Goal: Transaction & Acquisition: Purchase product/service

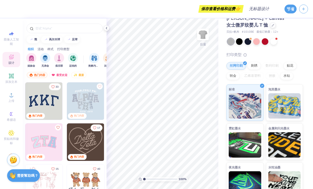
scroll to position [19, 0]
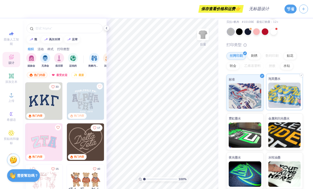
click at [276, 104] on img at bounding box center [285, 94] width 33 height 25
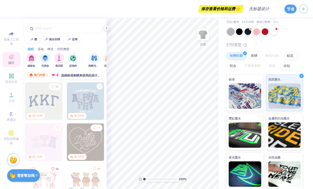
click at [86, 108] on img at bounding box center [85, 100] width 37 height 37
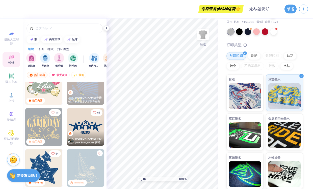
scroll to position [227, 0]
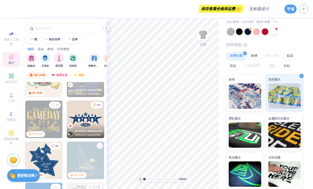
click at [89, 122] on img at bounding box center [85, 118] width 37 height 37
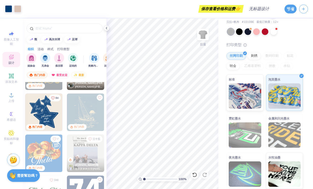
scroll to position [278, 0]
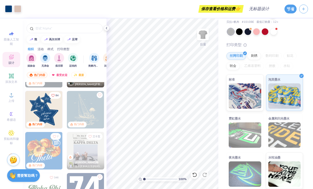
click at [41, 114] on img at bounding box center [43, 109] width 37 height 37
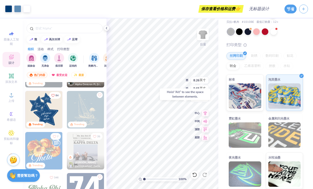
type input "6.85"
type input "4.92"
type input "5.74"
type input "5.51"
type input "6.93"
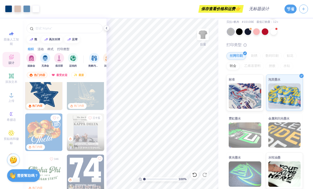
scroll to position [404, 0]
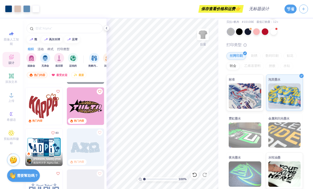
click at [81, 111] on img at bounding box center [85, 105] width 37 height 37
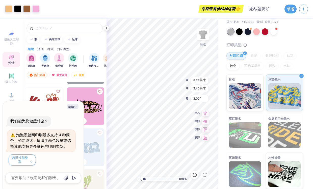
type textarea "x"
type input "5.10"
click at [76, 106] on icon "button" at bounding box center [75, 106] width 3 height 3
type textarea "x"
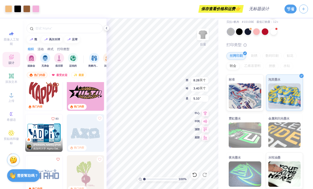
scroll to position [430, 0]
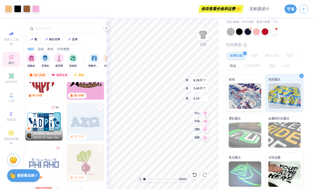
click at [49, 92] on img at bounding box center [43, 80] width 37 height 37
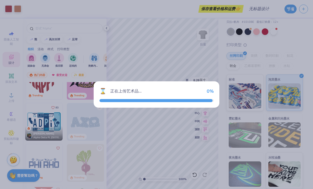
type input "7.58"
type input "6.47"
type input "3.00"
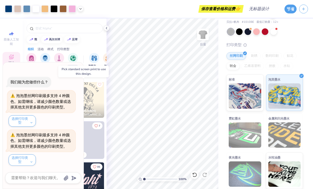
scroll to position [632, 0]
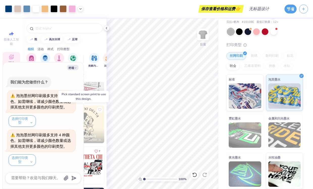
click at [99, 129] on div "[PERSON_NAME] 海岸[GEOGRAPHIC_DATA]三角洲分校" at bounding box center [85, 135] width 37 height 15
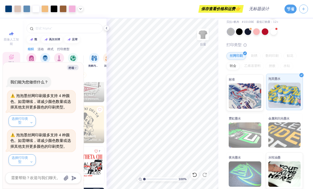
click at [273, 107] on img at bounding box center [285, 94] width 33 height 25
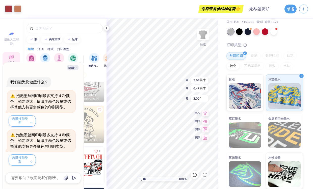
type textarea "x"
type input "5.51"
type input "5.74"
type input "6.93"
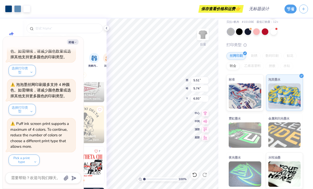
scroll to position [14, 0]
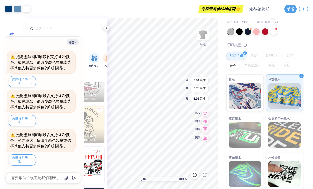
type textarea "x"
type input "10.27"
type input "4.37"
type input "3.00"
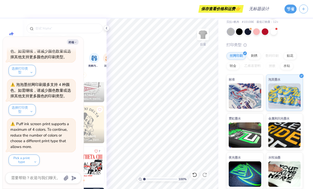
scroll to position [53, 0]
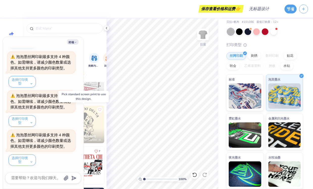
click at [91, 115] on img at bounding box center [85, 123] width 37 height 37
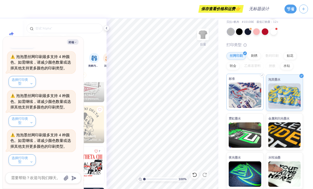
click at [248, 100] on img at bounding box center [245, 94] width 33 height 25
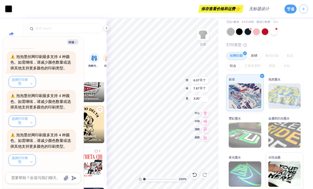
click at [74, 44] on div "坍塌 我们能为您做些什么？ 泡泡墨丝网印刷最多支持 4 种颜色。如需继续，请减少颜色数量或选择其他支持更多颜色的印刷类型。 选择打印类型 泡泡墨丝网印刷最多支…" at bounding box center [43, 113] width 81 height 152
click at [74, 42] on icon "button" at bounding box center [75, 42] width 3 height 3
type textarea "x"
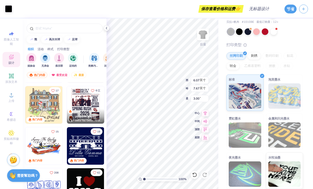
scroll to position [1087, 0]
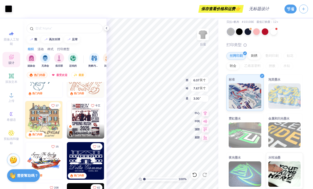
click at [44, 133] on div "热门内容" at bounding box center [43, 134] width 37 height 7
type input "8.37"
type input "8.61"
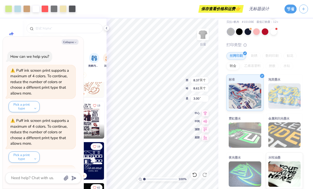
scroll to position [92, 0]
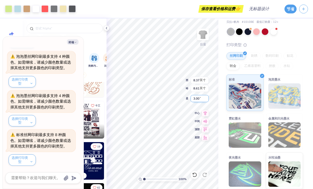
type textarea "x"
type input "4.66"
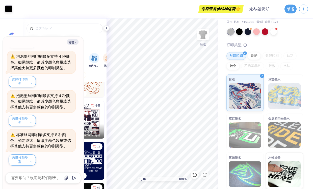
click at [133, 14] on div "保存查看价格和运费 👉" at bounding box center [129, 9] width 228 height 18
click at [105, 29] on icon at bounding box center [107, 28] width 4 height 4
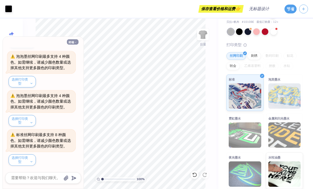
click at [69, 41] on font "坍塌" at bounding box center [72, 42] width 6 height 4
type textarea "x"
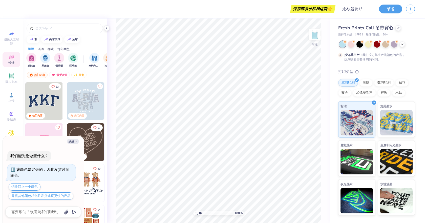
scroll to position [101, 0]
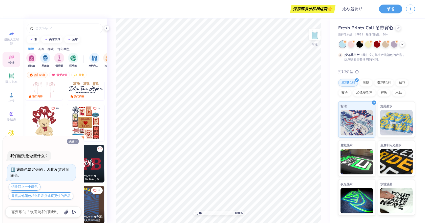
click at [73, 141] on font "坍塌" at bounding box center [72, 142] width 6 height 4
type textarea "x"
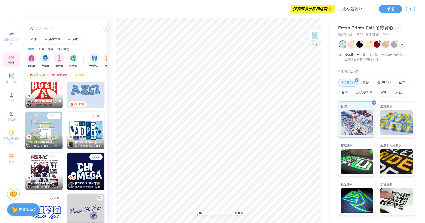
scroll to position [607, 0]
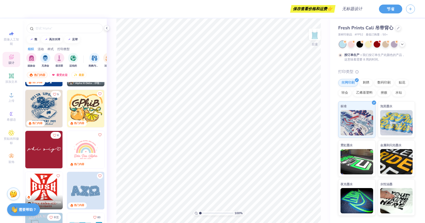
click at [91, 111] on img at bounding box center [85, 108] width 37 height 37
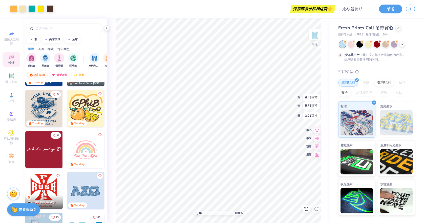
type input "6.45"
type input "5.72"
type input "3.53"
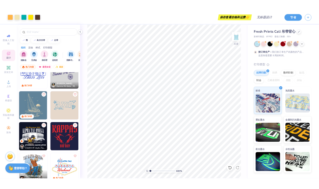
scroll to position [834, 0]
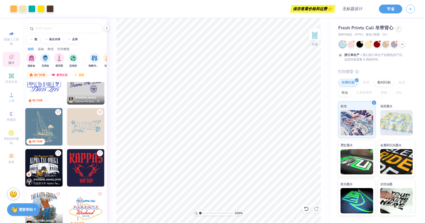
click at [36, 122] on img at bounding box center [43, 126] width 37 height 37
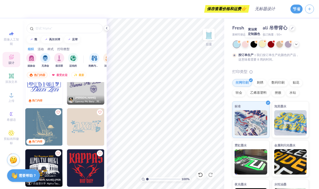
click at [261, 47] on div at bounding box center [262, 43] width 7 height 7
click at [238, 45] on div at bounding box center [236, 44] width 7 height 7
click at [249, 46] on div at bounding box center [271, 44] width 76 height 7
click at [247, 46] on div at bounding box center [245, 43] width 7 height 7
click at [208, 38] on img at bounding box center [209, 34] width 20 height 20
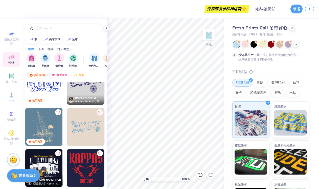
click at [208, 38] on img at bounding box center [209, 34] width 10 height 10
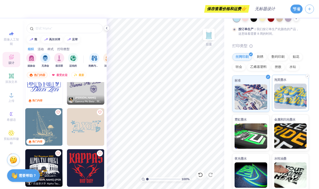
scroll to position [27, 0]
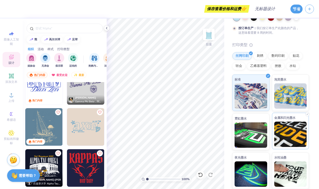
click at [281, 134] on img at bounding box center [290, 133] width 33 height 25
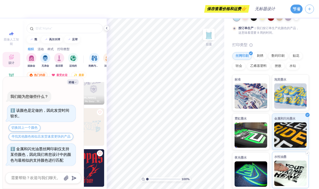
click at [292, 178] on img at bounding box center [290, 172] width 33 height 25
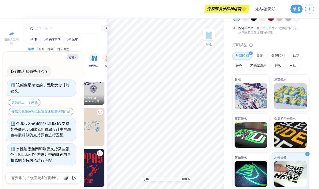
click at [87, 168] on img at bounding box center [85, 167] width 37 height 37
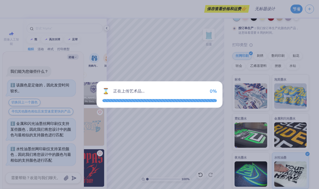
type textarea "x"
